Goal: Check status: Check status

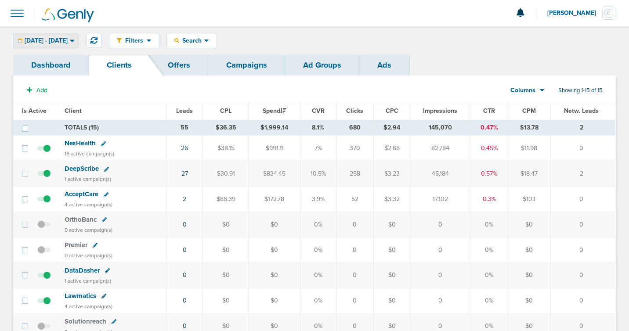
click at [68, 39] on span "[DATE] - [DATE]" at bounding box center [46, 41] width 43 height 6
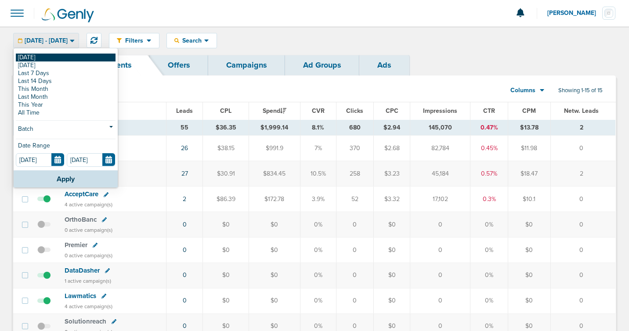
click at [69, 54] on link "[DATE]" at bounding box center [66, 58] width 100 height 8
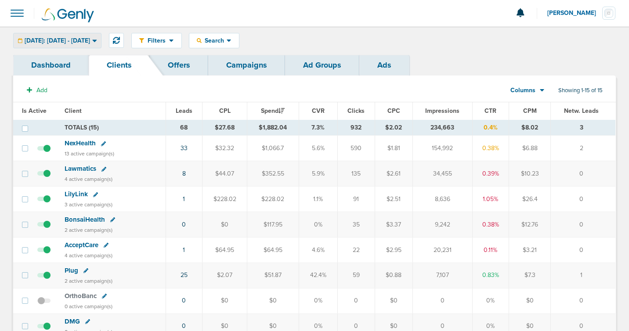
click at [97, 41] on icon at bounding box center [94, 40] width 5 height 7
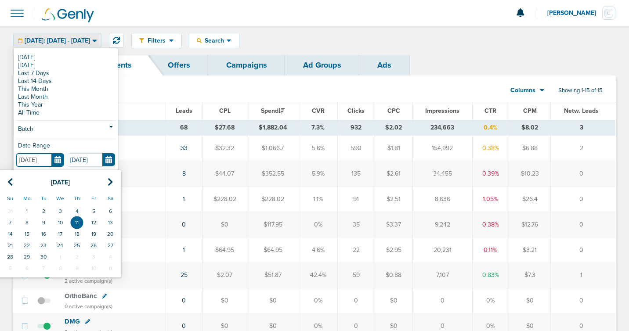
click at [57, 155] on input "[DATE]" at bounding box center [40, 160] width 48 height 14
click at [57, 222] on td "10" at bounding box center [60, 222] width 17 height 11
type input "[DATE]"
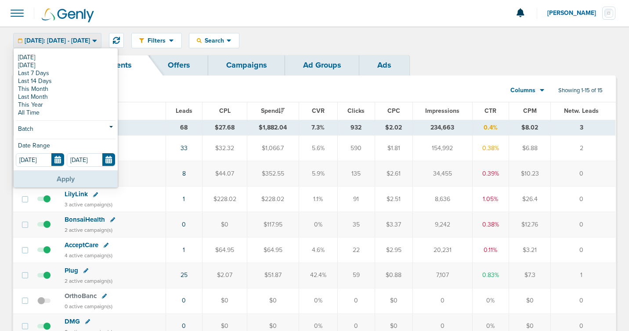
click at [62, 178] on button "Apply" at bounding box center [66, 178] width 104 height 17
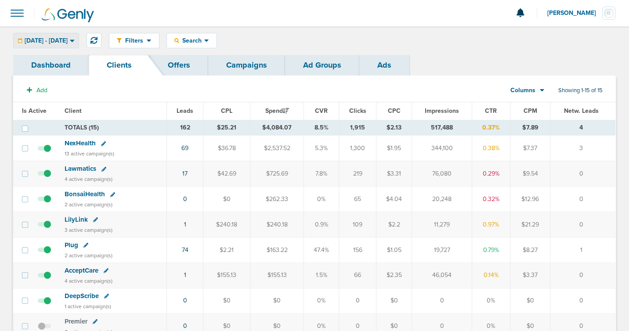
click at [68, 41] on span "[DATE] - [DATE]" at bounding box center [46, 41] width 43 height 6
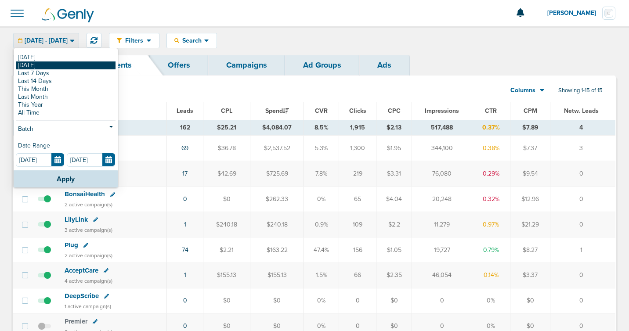
click at [75, 65] on link "[DATE]" at bounding box center [66, 65] width 100 height 8
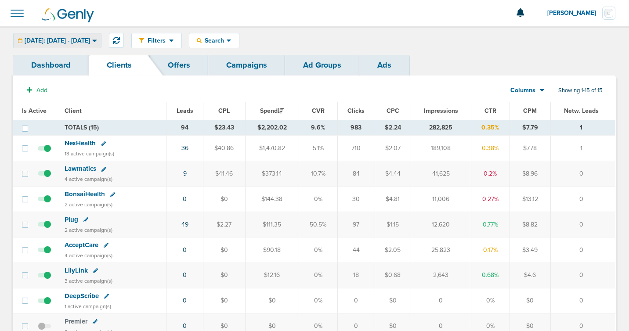
click at [101, 45] on div "[DATE]: [DATE] - [DATE]" at bounding box center [57, 40] width 87 height 14
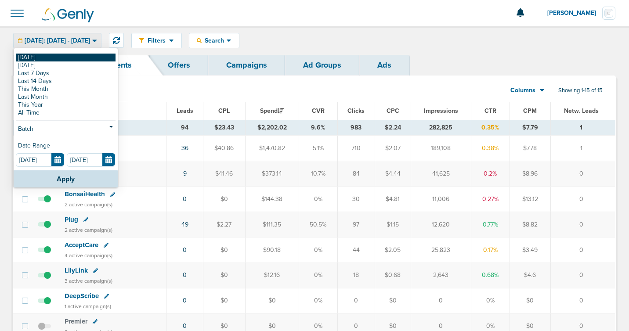
click at [112, 54] on link "[DATE]" at bounding box center [66, 58] width 100 height 8
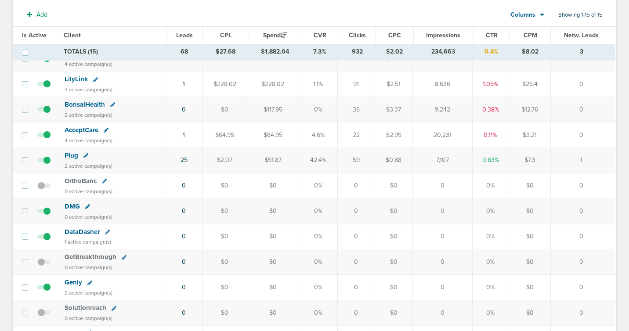
scroll to position [121, 0]
